Goal: Task Accomplishment & Management: Use online tool/utility

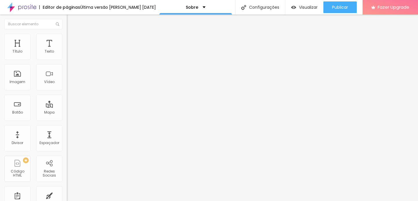
click at [67, 50] on span "Trocar imagem" at bounding box center [83, 47] width 32 height 5
click at [67, 73] on img at bounding box center [69, 71] width 4 height 4
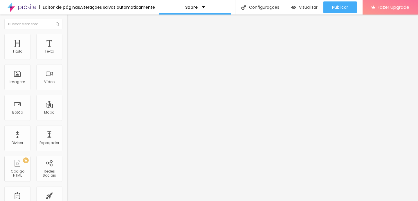
click at [67, 78] on img at bounding box center [69, 76] width 4 height 4
click at [67, 83] on img at bounding box center [69, 81] width 4 height 4
click at [67, 91] on span "Original" at bounding box center [74, 88] width 14 height 5
click at [67, 94] on div "Cinema 16:9" at bounding box center [100, 91] width 67 height 3
click at [67, 100] on span "Padrão" at bounding box center [73, 97] width 13 height 5
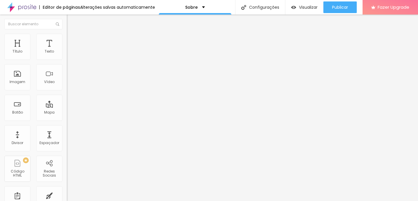
click at [67, 103] on div "Quadrado 1:1" at bounding box center [100, 100] width 67 height 3
click at [67, 107] on span "Original" at bounding box center [74, 104] width 14 height 5
click at [67, 39] on li "Estilo" at bounding box center [100, 37] width 67 height 6
type input "95"
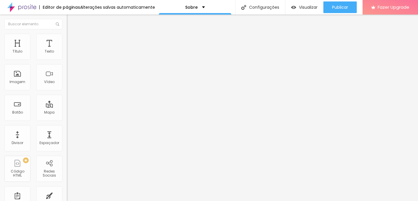
type input "90"
type input "85"
type input "80"
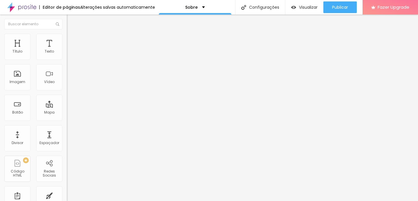
type input "80"
type input "75"
type input "70"
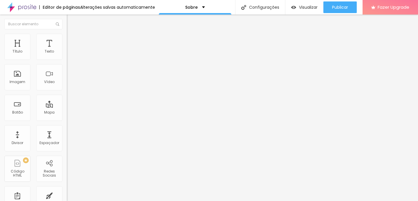
type input "65"
type input "70"
type input "75"
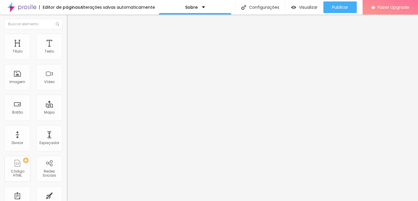
type input "75"
type input "80"
type input "85"
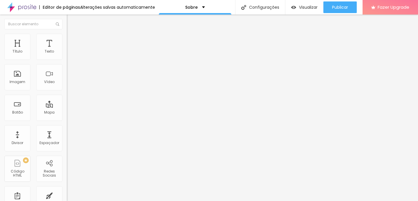
type input "90"
type input "95"
type input "100"
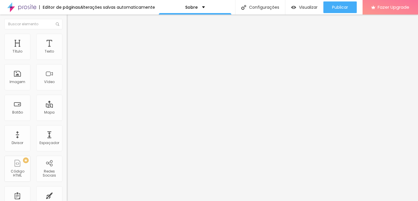
type input "100"
drag, startPoint x: 59, startPoint y: 64, endPoint x: 74, endPoint y: 64, distance: 15.1
click at [74, 59] on input "range" at bounding box center [85, 57] width 37 height 5
click at [67, 39] on li "Avançado" at bounding box center [100, 42] width 67 height 6
type input "7"
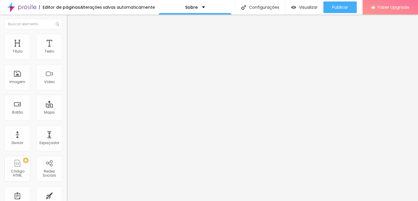
type input "7"
type input "9"
type input "12"
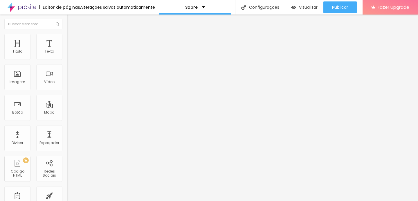
type input "18"
type input "24"
type input "31"
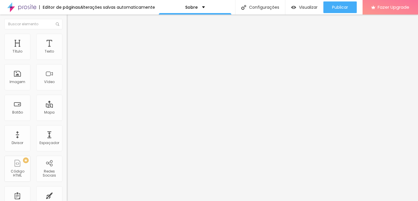
type input "31"
type input "38"
type input "44"
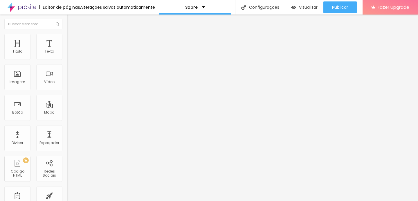
type input "49"
type input "53"
type input "57"
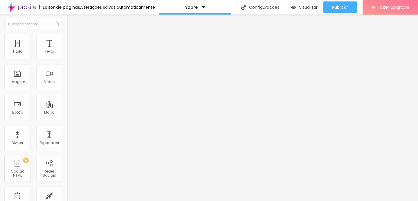
type input "57"
type input "59"
type input "62"
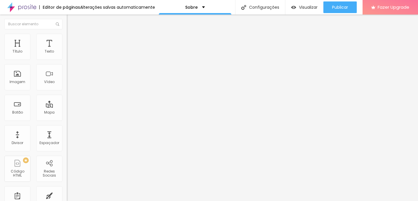
type input "65"
type input "68"
type input "71"
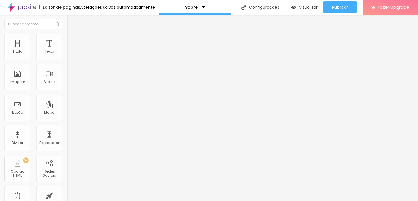
type input "71"
type input "73"
type input "77"
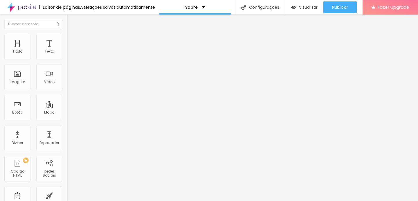
type input "82"
type input "86"
type input "93"
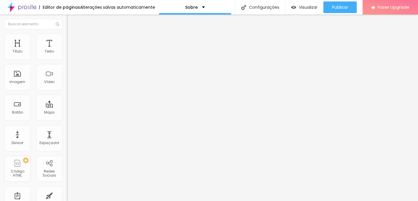
type input "93"
type input "100"
type input "86"
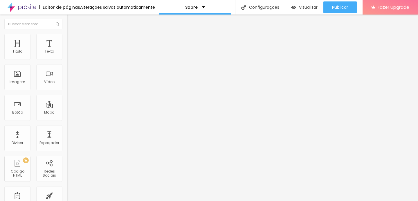
type input "61"
type input "20"
type input "14"
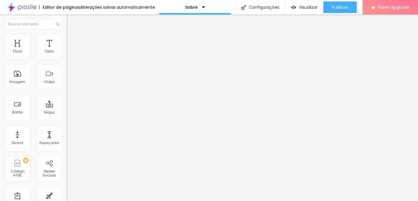
type input "14"
type input "4"
type input "0"
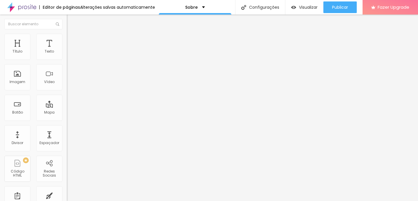
drag, startPoint x: 15, startPoint y: 56, endPoint x: 0, endPoint y: 56, distance: 15.4
click at [67, 113] on input "range" at bounding box center [85, 115] width 37 height 5
click at [67, 34] on li "Conteúdo" at bounding box center [100, 31] width 67 height 6
click at [71, 23] on img "button" at bounding box center [73, 21] width 5 height 5
click at [41, 54] on div "Texto" at bounding box center [49, 47] width 26 height 26
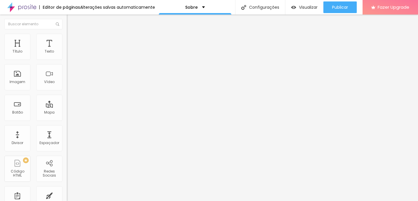
click at [67, 39] on li "Avançado" at bounding box center [100, 37] width 67 height 6
click at [67, 34] on li "Estilo" at bounding box center [100, 31] width 67 height 6
click at [67, 25] on button "Editar Título" at bounding box center [100, 21] width 67 height 13
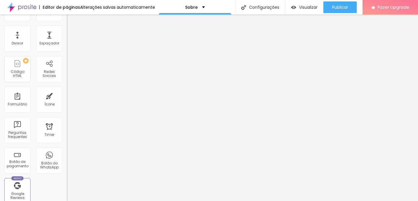
scroll to position [100, 0]
click at [41, 95] on div "Ícone" at bounding box center [49, 99] width 26 height 26
click at [55, 102] on div "Ícone" at bounding box center [49, 99] width 26 height 26
click at [52, 103] on div "Ícone" at bounding box center [49, 99] width 26 height 26
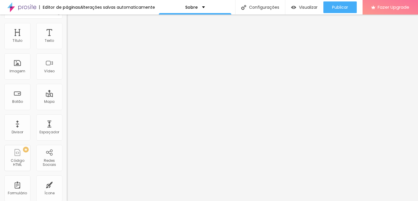
scroll to position [0, 0]
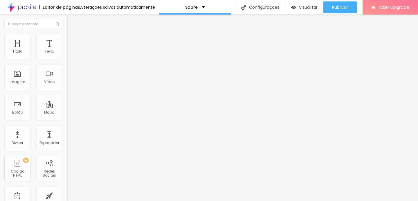
click at [67, 53] on span "Completo" at bounding box center [76, 50] width 18 height 5
click at [67, 38] on li "Estilo" at bounding box center [100, 37] width 67 height 6
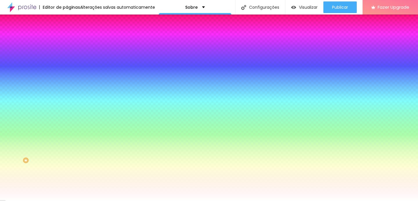
click at [67, 39] on img at bounding box center [69, 41] width 5 height 5
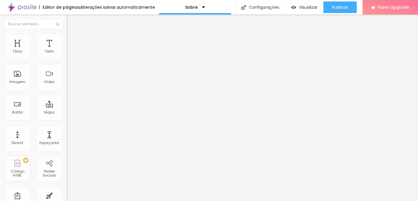
click at [71, 19] on img "button" at bounding box center [73, 21] width 5 height 5
click at [206, 9] on div "Sobre" at bounding box center [195, 7] width 73 height 15
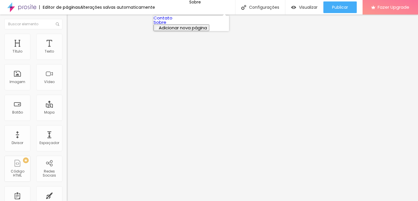
click at [172, 21] on link "Contato" at bounding box center [162, 18] width 19 height 6
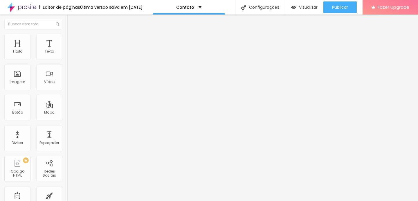
click at [67, 55] on input "RUA BASILIO DIBBO, 759" at bounding box center [102, 52] width 70 height 6
type input "Rua Dom Pedro, 842 Sao Carlos"
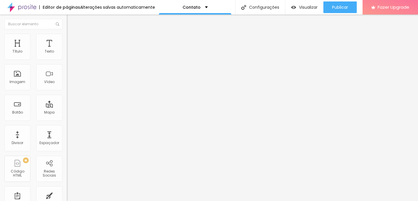
scroll to position [0, 0]
type input "16"
type input "17"
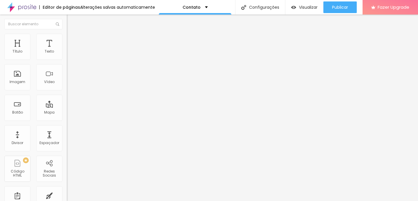
type input "18"
type input "19"
type input "20"
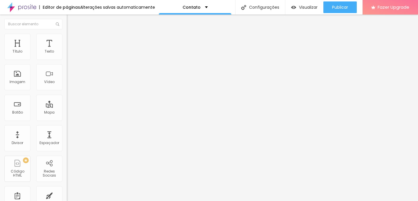
type input "20"
type input "19"
type input "18"
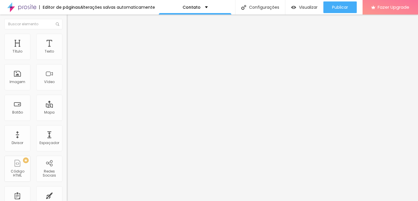
type input "17"
click at [67, 146] on input "range" at bounding box center [85, 148] width 37 height 5
click at [72, 39] on span "Estilo" at bounding box center [76, 37] width 9 height 5
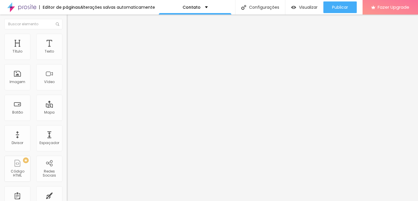
type input "85"
type input "80"
type input "75"
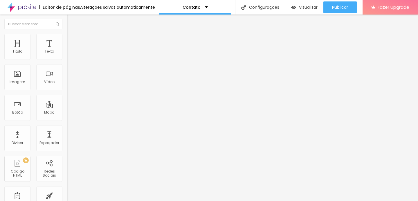
type input "75"
type input "70"
type input "65"
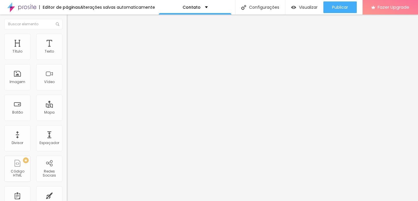
type input "60"
type input "55"
type input "50"
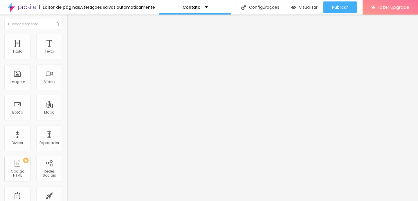
type input "50"
type input "45"
type input "40"
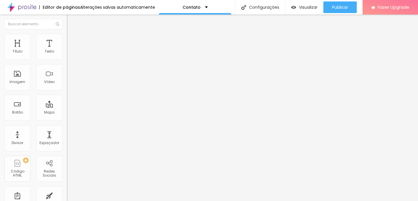
type input "45"
type input "60"
type input "75"
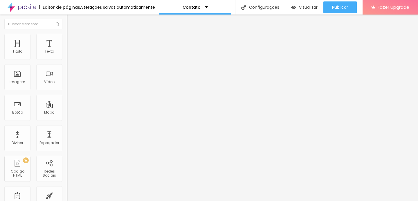
type input "75"
type input "95"
type input "100"
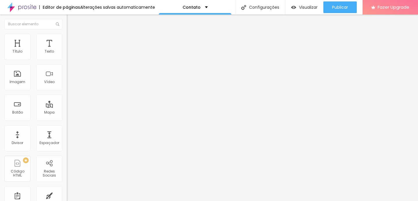
drag, startPoint x: 43, startPoint y: 63, endPoint x: 126, endPoint y: 63, distance: 83.0
click at [104, 59] on input "range" at bounding box center [85, 57] width 37 height 5
type input "595"
type input "598"
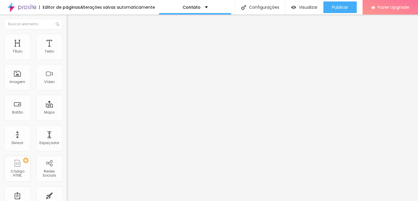
type input "598"
type input "610"
type input "629"
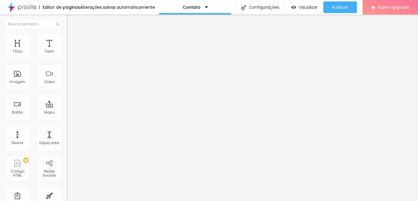
type input "661"
type input "702"
type input "748"
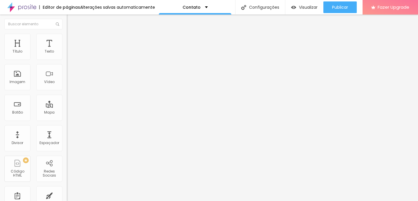
type input "748"
type input "795"
type input "800"
drag, startPoint x: 49, startPoint y: 78, endPoint x: 99, endPoint y: 73, distance: 49.6
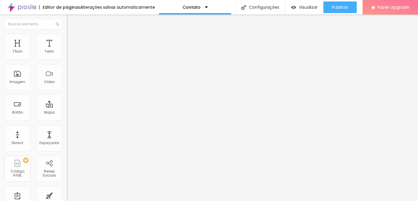
type input "800"
click at [99, 73] on input "range" at bounding box center [85, 72] width 37 height 5
type input "695"
type input "696"
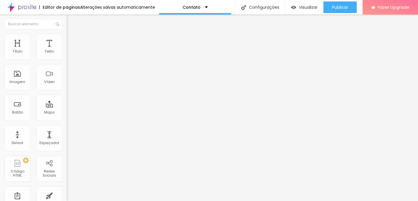
type input "696"
click at [67, 74] on input "range" at bounding box center [85, 72] width 37 height 5
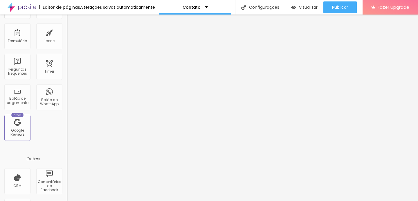
scroll to position [163, 0]
click at [45, 99] on div "Botão do WhatsApp" at bounding box center [49, 101] width 23 height 8
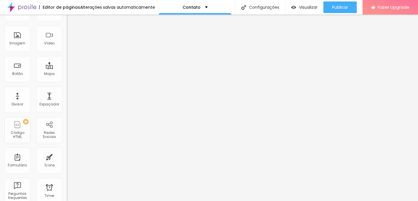
scroll to position [0, 0]
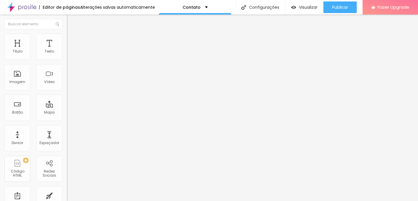
click at [67, 59] on input "text" at bounding box center [102, 56] width 70 height 6
type input "(16)98127-1944"
drag, startPoint x: 44, startPoint y: 106, endPoint x: 22, endPoint y: 106, distance: 22.3
click at [67, 200] on textarea "Olá, cheguei até você pela página {page_title} e gostaria de mais informações" at bounding box center [100, 205] width 66 height 10
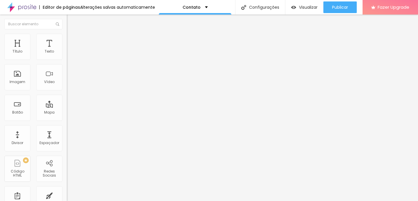
click at [67, 200] on textarea "Olá, cheguei até você pela página {page_title} e gostaria de mais informações" at bounding box center [100, 205] width 66 height 10
drag, startPoint x: 43, startPoint y: 105, endPoint x: 24, endPoint y: 106, distance: 18.9
click at [67, 200] on textarea "Olá, cheguei até você pela página {page_title} e gostaria de mais informações" at bounding box center [100, 205] width 66 height 10
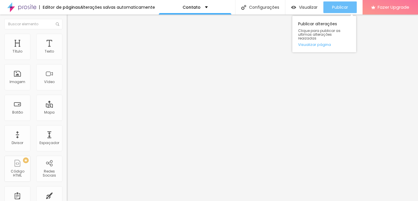
click at [331, 7] on button "Publicar" at bounding box center [339, 7] width 33 height 12
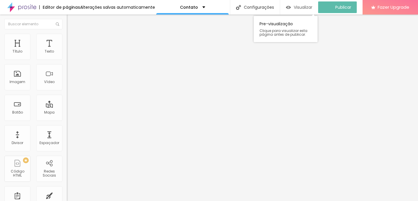
click at [309, 8] on span "Visualizar" at bounding box center [303, 7] width 19 height 5
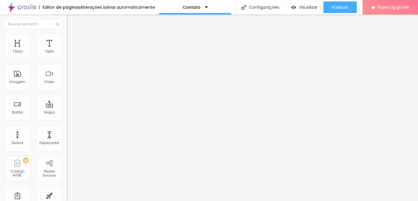
click at [67, 200] on textarea "Olá, cheguei até você pela página {site} e gostaria de mais informações" at bounding box center [100, 205] width 66 height 10
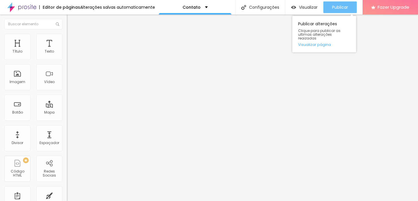
type textarea "Olá, cheguei até você pelo site e gostaria de mais informações"
click at [349, 7] on button "Publicar" at bounding box center [339, 7] width 33 height 12
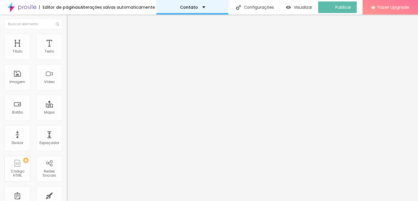
click at [194, 8] on p "Contato" at bounding box center [189, 7] width 18 height 4
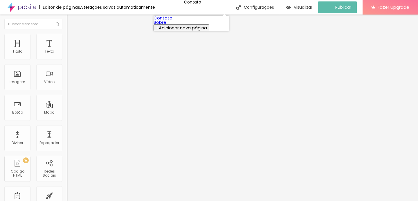
click at [166, 25] on link "Sobre" at bounding box center [159, 22] width 13 height 6
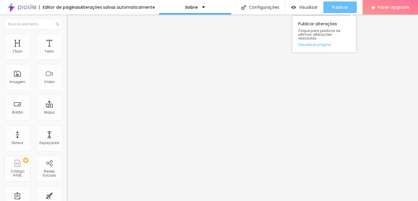
click at [339, 6] on span "Publicar" at bounding box center [340, 7] width 16 height 5
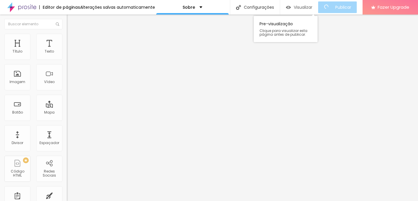
click at [311, 8] on span "Visualizar" at bounding box center [303, 7] width 19 height 5
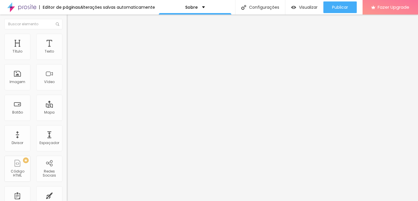
click at [67, 36] on img at bounding box center [69, 36] width 5 height 5
type input "134"
type input "148"
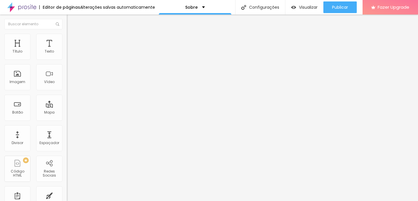
type input "164"
type input "179"
type input "191"
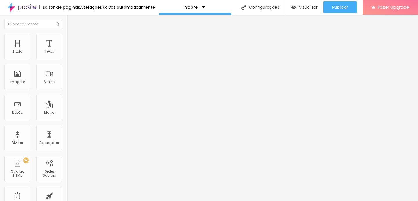
type input "191"
type input "200"
drag, startPoint x: 37, startPoint y: 72, endPoint x: 77, endPoint y: 72, distance: 40.3
type input "200"
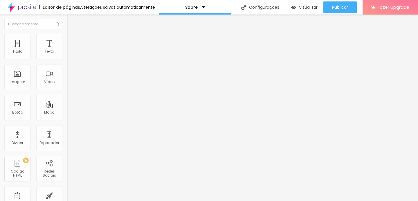
click at [77, 127] on input "range" at bounding box center [85, 129] width 37 height 5
click at [67, 39] on li "Avançado" at bounding box center [100, 42] width 67 height 6
type input "15"
type input "16"
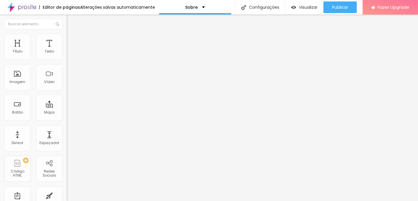
type input "16"
type input "20"
type input "38"
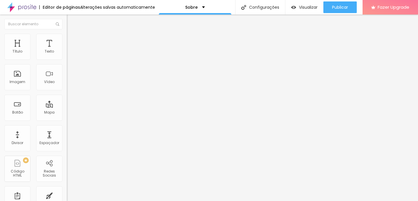
type input "50"
type input "63"
type input "75"
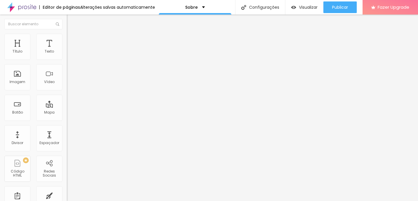
type input "75"
type input "81"
type input "85"
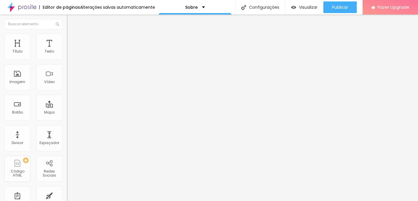
type input "87"
type input "88"
type input "87"
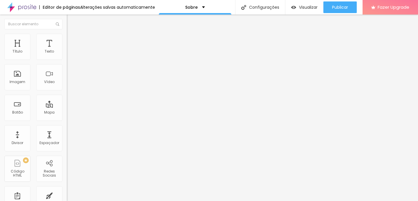
type input "87"
type input "85"
type input "78"
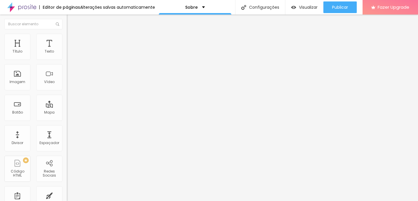
type input "69"
type input "56"
type input "43"
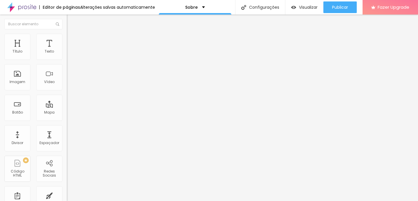
type input "43"
type input "31"
type input "17"
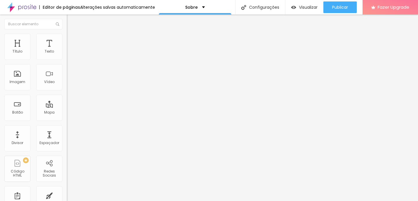
type input "4"
type input "0"
drag, startPoint x: 18, startPoint y: 56, endPoint x: 14, endPoint y: 56, distance: 3.8
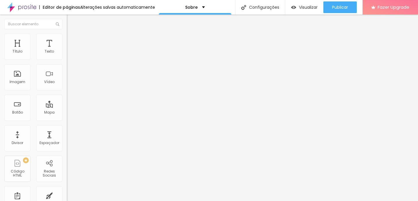
click at [67, 113] on input "range" at bounding box center [85, 115] width 37 height 5
click at [67, 33] on img at bounding box center [69, 30] width 5 height 5
click at [67, 91] on span "Original" at bounding box center [74, 88] width 14 height 5
click at [67, 15] on button "Editar Imagem" at bounding box center [100, 21] width 67 height 13
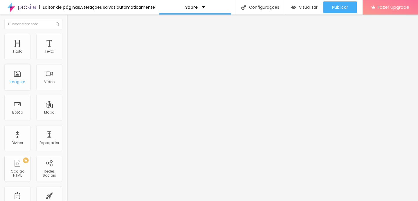
click at [24, 78] on div "Imagem" at bounding box center [17, 77] width 26 height 26
click at [71, 23] on img "button" at bounding box center [73, 21] width 5 height 5
click at [71, 21] on img "button" at bounding box center [73, 21] width 5 height 5
click at [71, 20] on img "button" at bounding box center [73, 21] width 5 height 5
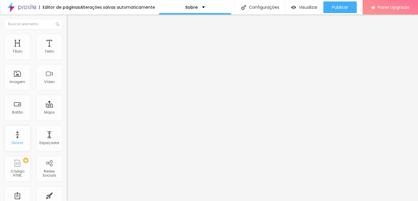
click at [28, 139] on div "Divisor" at bounding box center [17, 138] width 26 height 26
click at [67, 53] on span "Completo" at bounding box center [76, 50] width 18 height 5
click at [67, 56] on span "Encaixotado" at bounding box center [78, 53] width 23 height 5
click at [67, 51] on div "Modo Encaixotado Encaixotado Completo" at bounding box center [100, 53] width 67 height 16
click at [72, 58] on span "Encaixotado" at bounding box center [83, 55] width 23 height 5
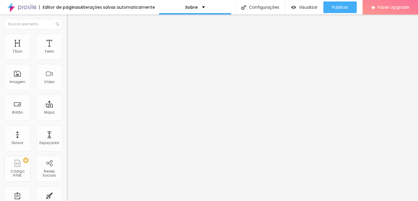
click at [67, 62] on span "Completo" at bounding box center [76, 59] width 18 height 5
click at [67, 25] on button "Editar Seção" at bounding box center [100, 21] width 67 height 13
click at [50, 133] on div "Espaçador" at bounding box center [49, 138] width 26 height 26
click at [49, 145] on div "Espaçador" at bounding box center [49, 138] width 26 height 26
click at [45, 138] on div "Espaçador" at bounding box center [49, 138] width 26 height 26
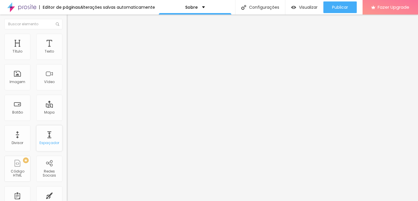
click at [46, 138] on div "Espaçador" at bounding box center [49, 138] width 26 height 26
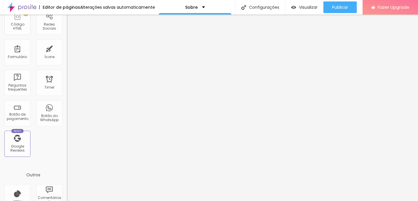
scroll to position [147, 0]
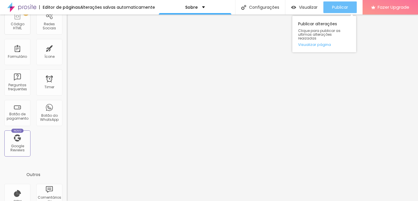
click at [327, 3] on button "Publicar" at bounding box center [339, 7] width 33 height 12
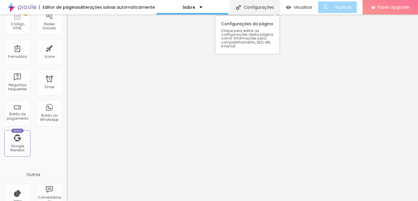
click at [273, 7] on div "Configurações" at bounding box center [255, 7] width 50 height 15
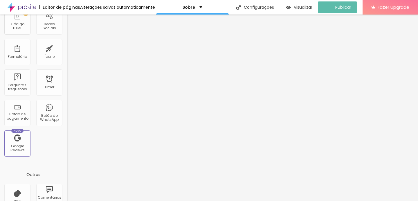
click at [75, 5] on div "Editor de páginas" at bounding box center [59, 7] width 41 height 4
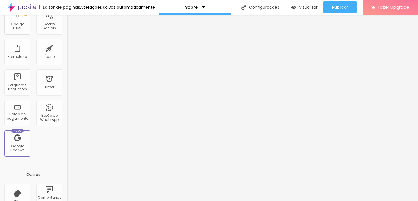
click at [28, 6] on img at bounding box center [21, 7] width 29 height 15
